Goal: Task Accomplishment & Management: Manage account settings

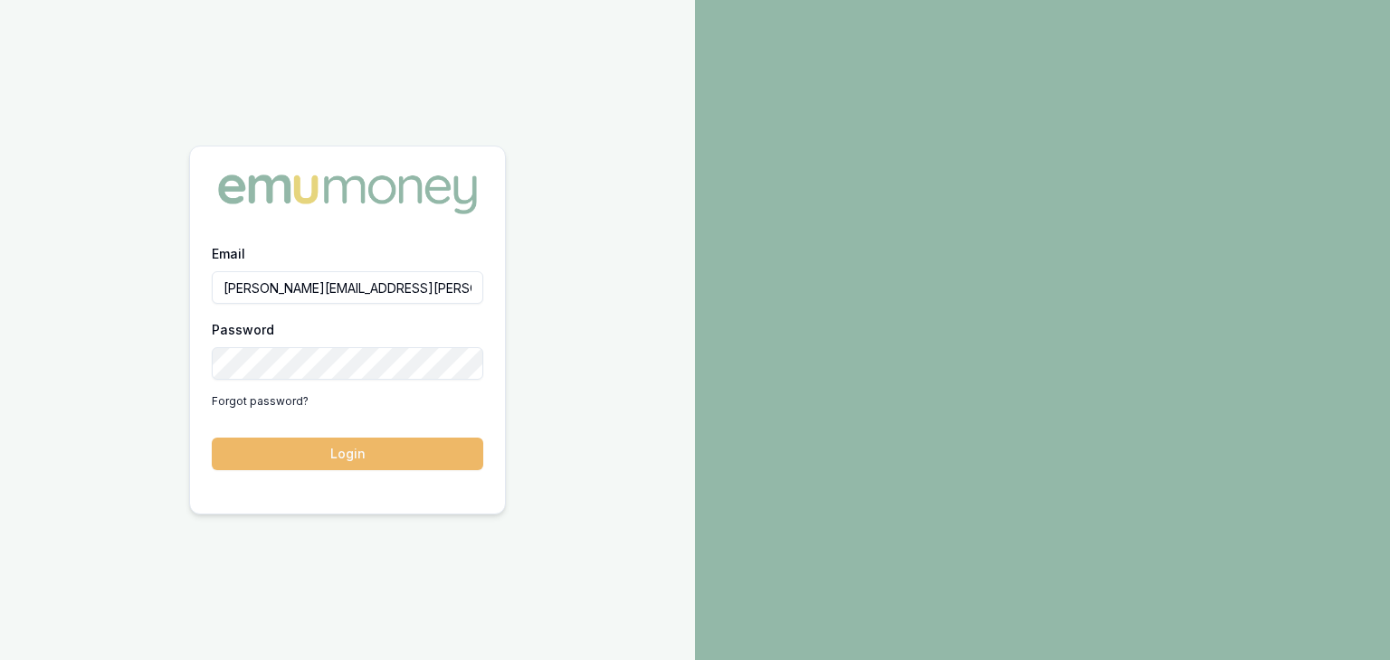
click at [381, 451] on button "Login" at bounding box center [347, 454] width 271 height 33
